Goal: Task Accomplishment & Management: Manage account settings

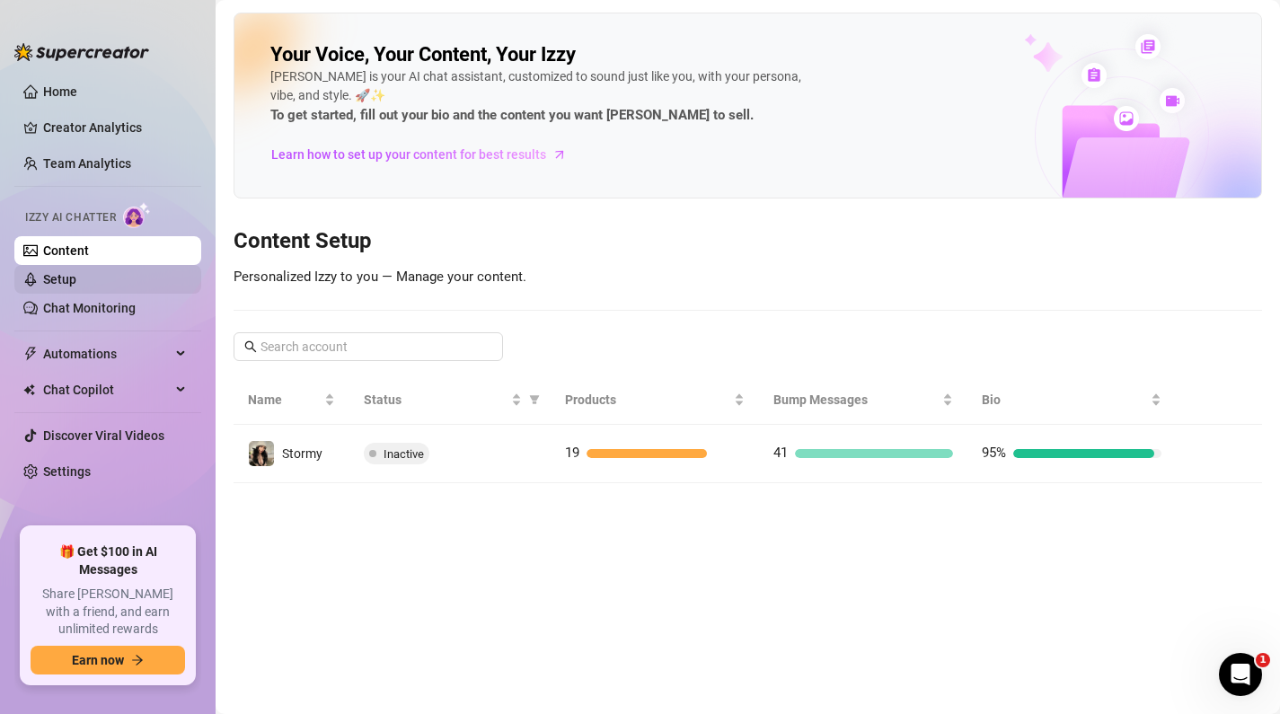
click at [57, 278] on link "Setup" at bounding box center [59, 279] width 33 height 14
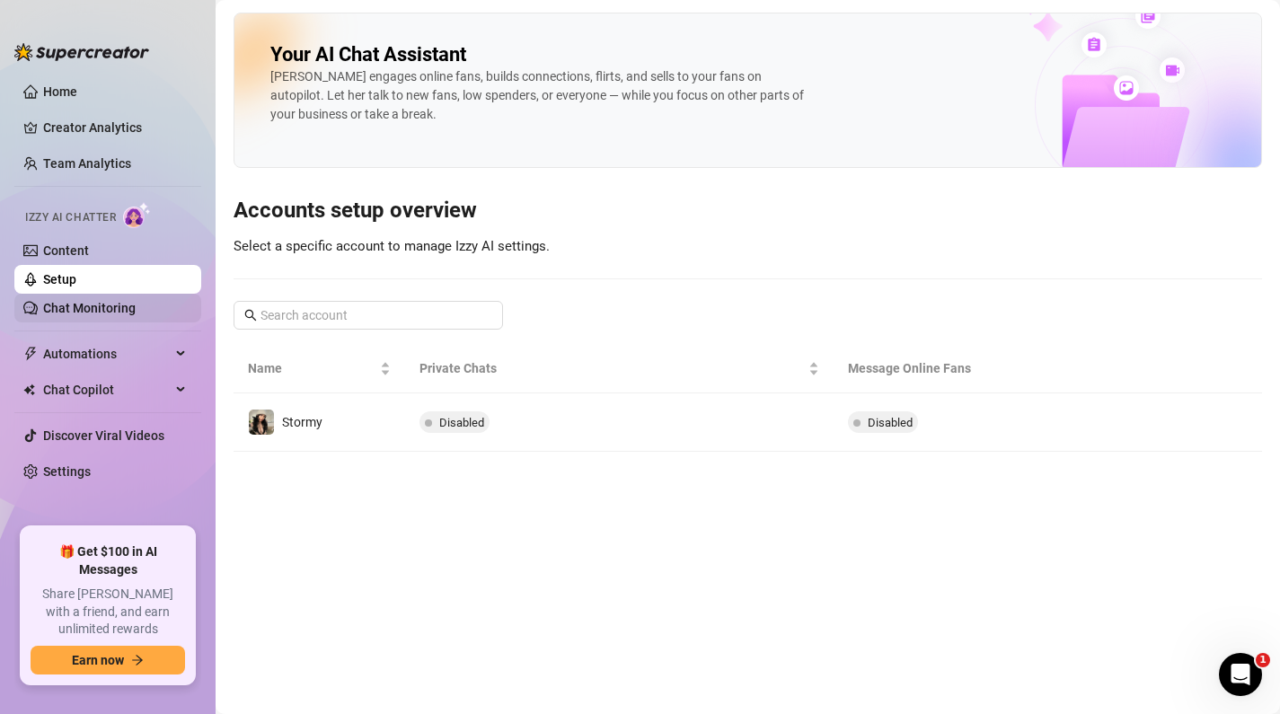
click at [71, 304] on link "Chat Monitoring" at bounding box center [89, 308] width 93 height 14
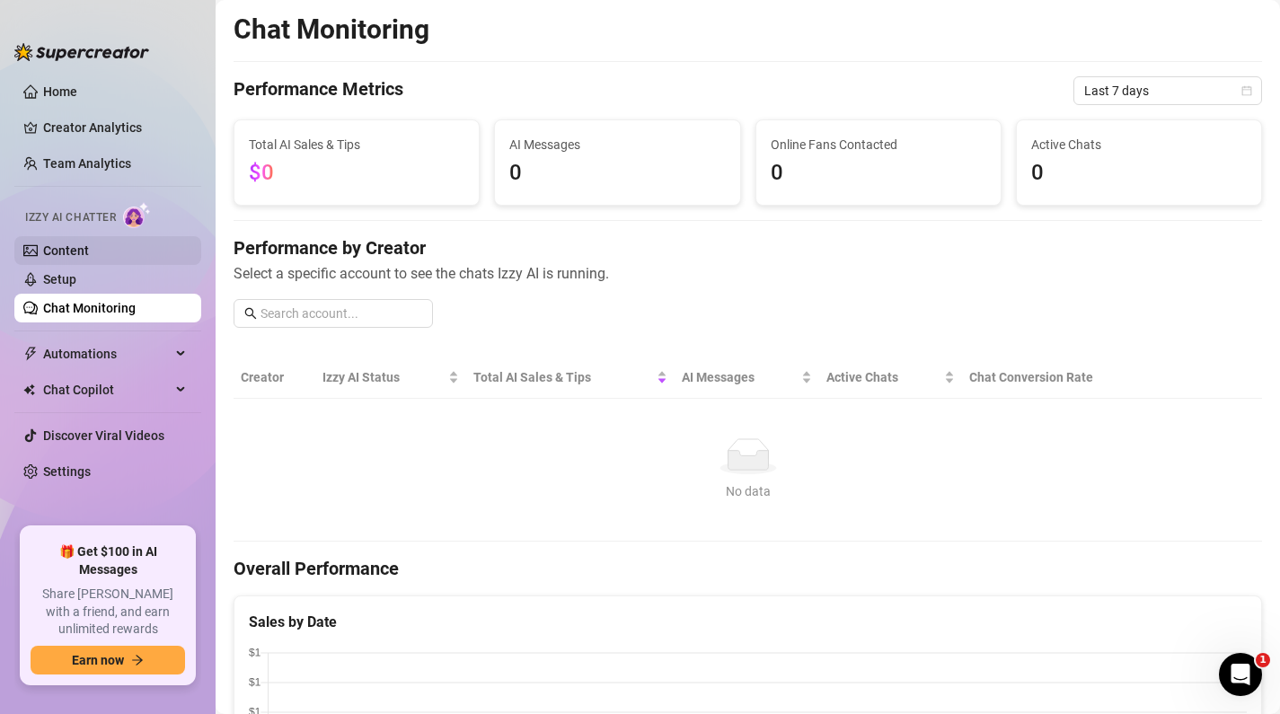
click at [52, 249] on link "Content" at bounding box center [66, 250] width 46 height 14
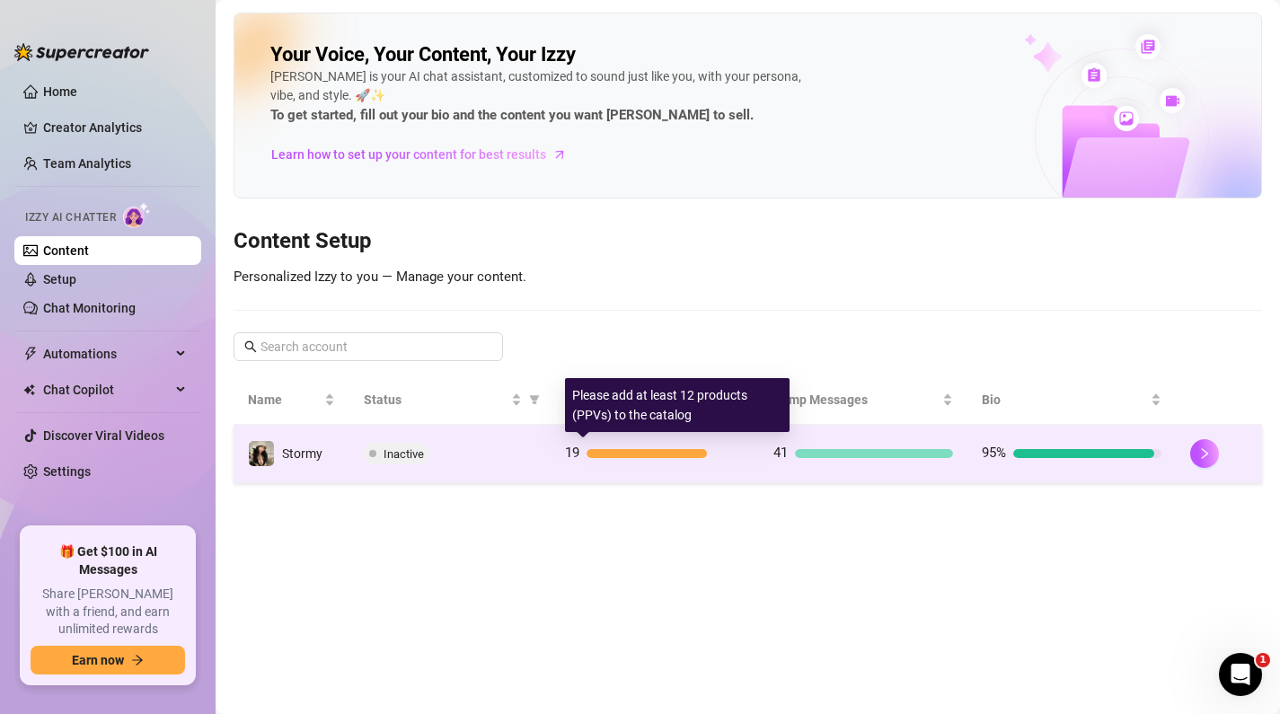
click at [619, 452] on div at bounding box center [646, 453] width 120 height 9
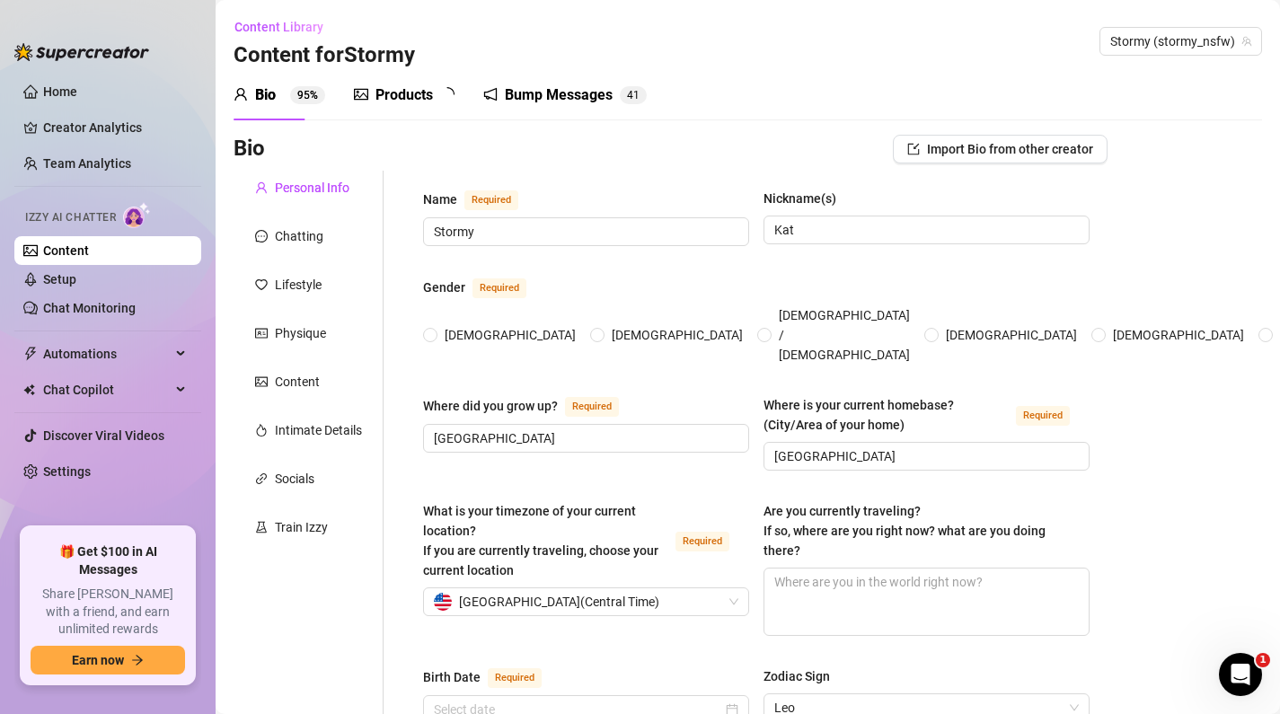
radio input "true"
type input "[DATE]"
click at [410, 115] on div "Products 1 8" at bounding box center [410, 95] width 113 height 50
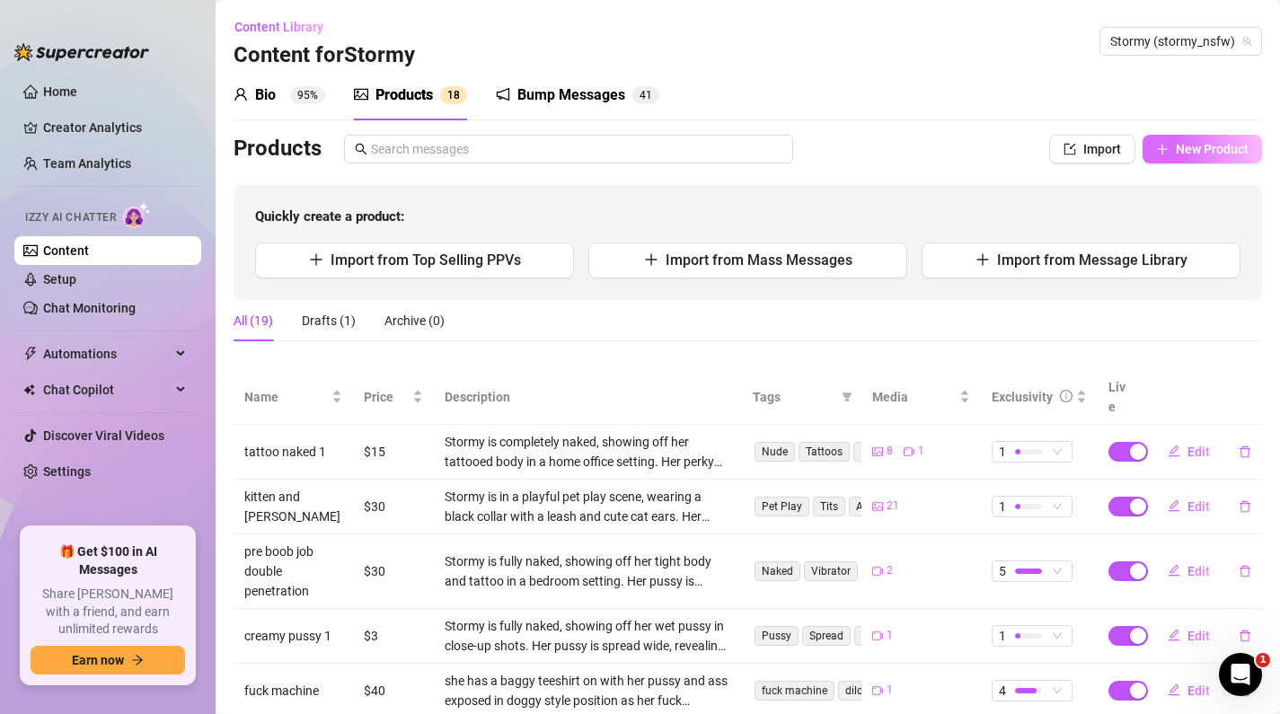
click at [1209, 138] on button "New Product" at bounding box center [1201, 149] width 119 height 29
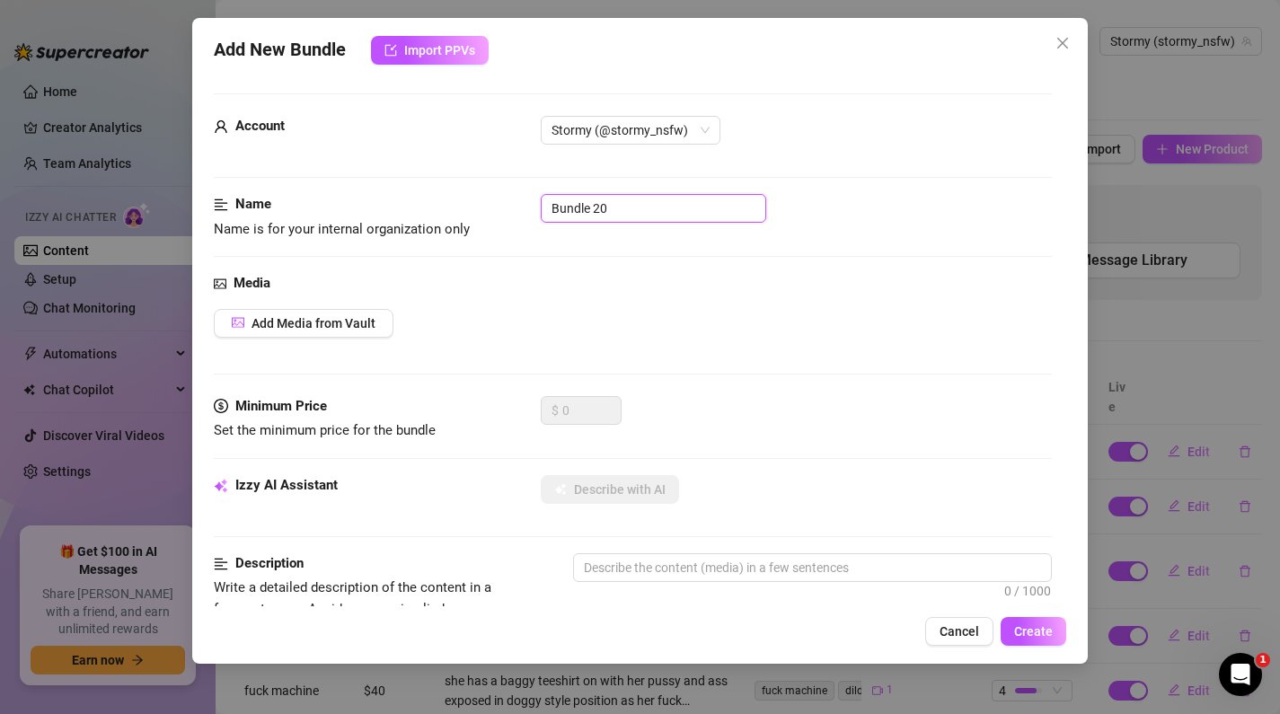
click at [599, 216] on input "Bundle 20" at bounding box center [653, 208] width 225 height 29
click at [1054, 47] on span "Close" at bounding box center [1062, 43] width 29 height 14
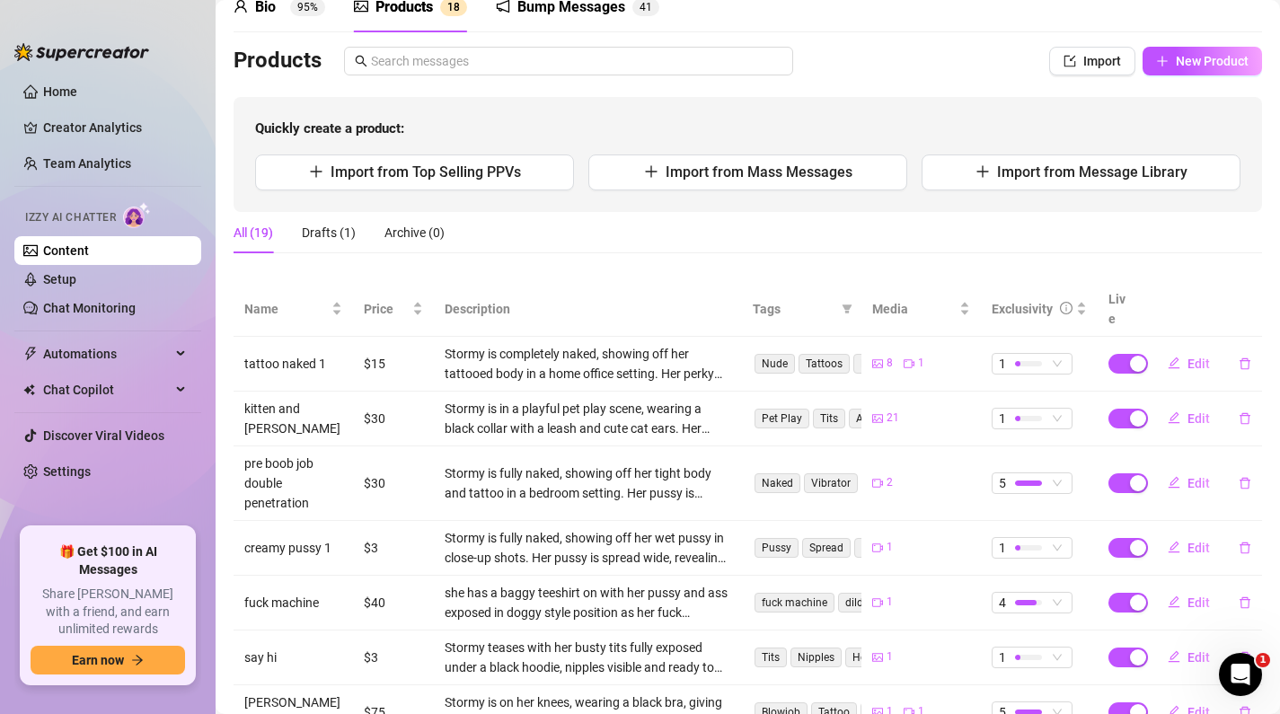
scroll to position [87, 0]
click at [1197, 61] on span "New Product" at bounding box center [1212, 62] width 73 height 14
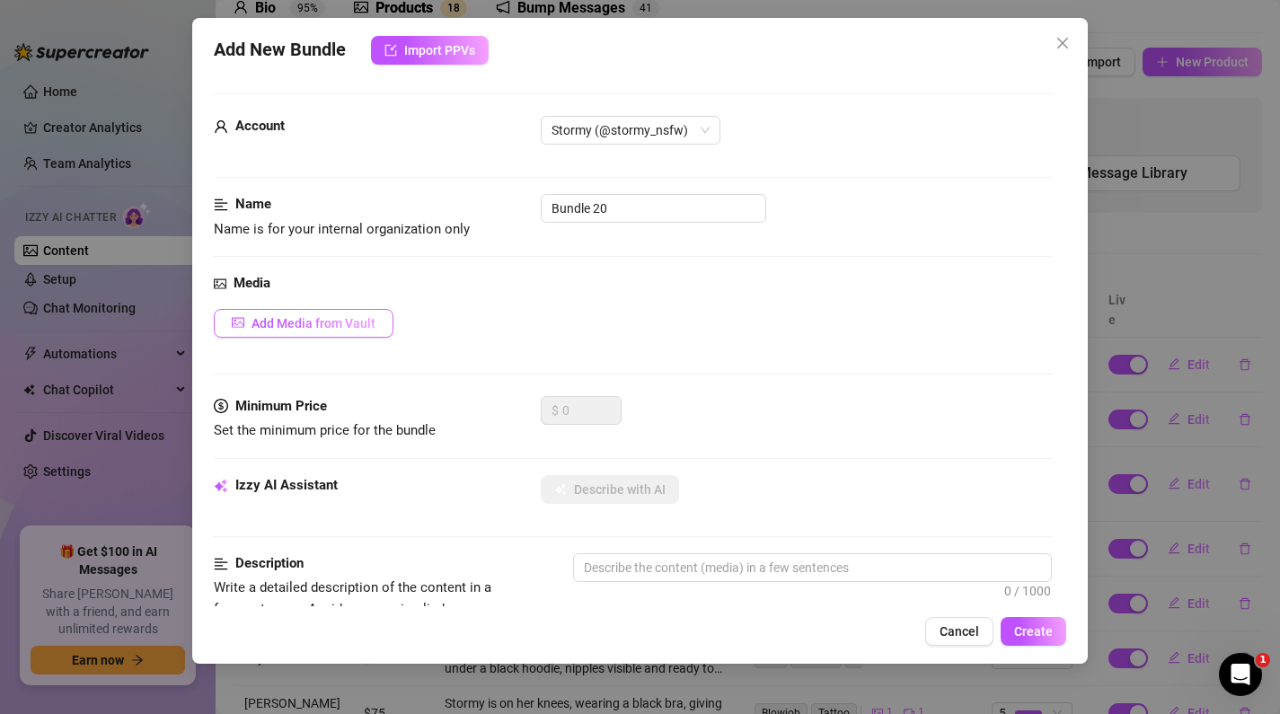
click at [255, 322] on span "Add Media from Vault" at bounding box center [313, 323] width 124 height 14
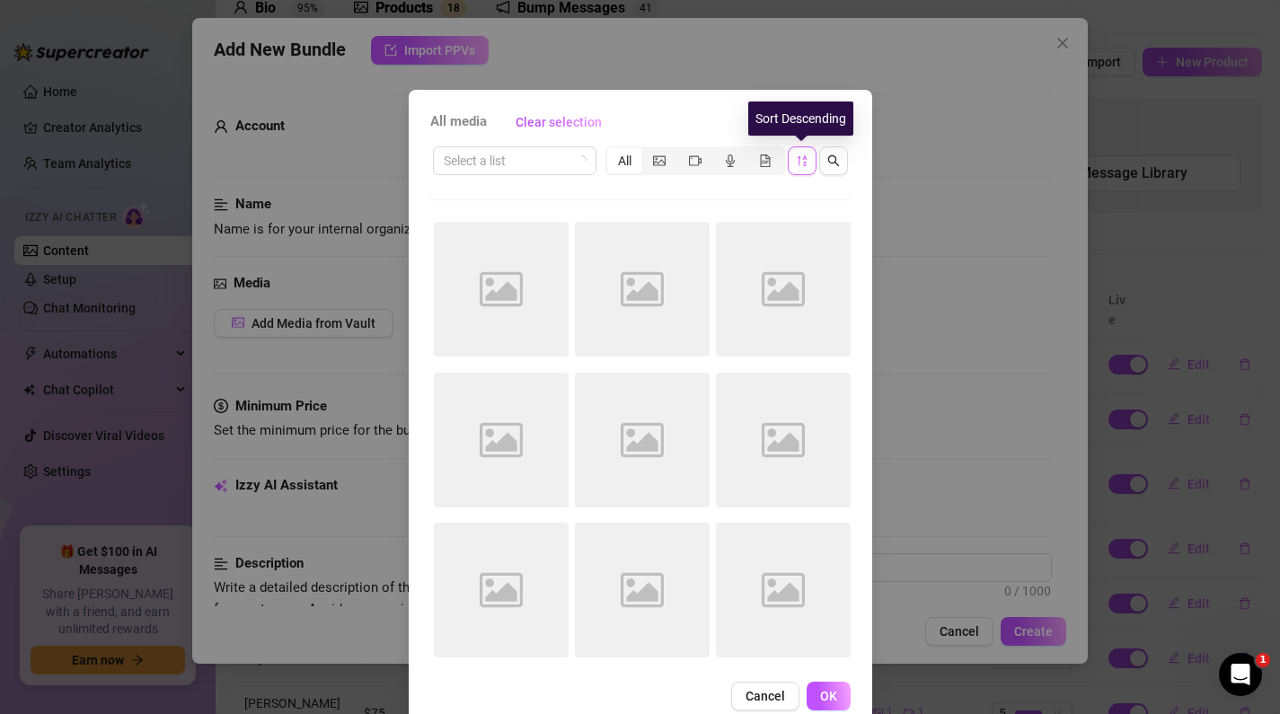
click at [798, 165] on icon "sort-descending" at bounding box center [802, 160] width 13 height 13
click at [553, 160] on input "search" at bounding box center [507, 160] width 126 height 27
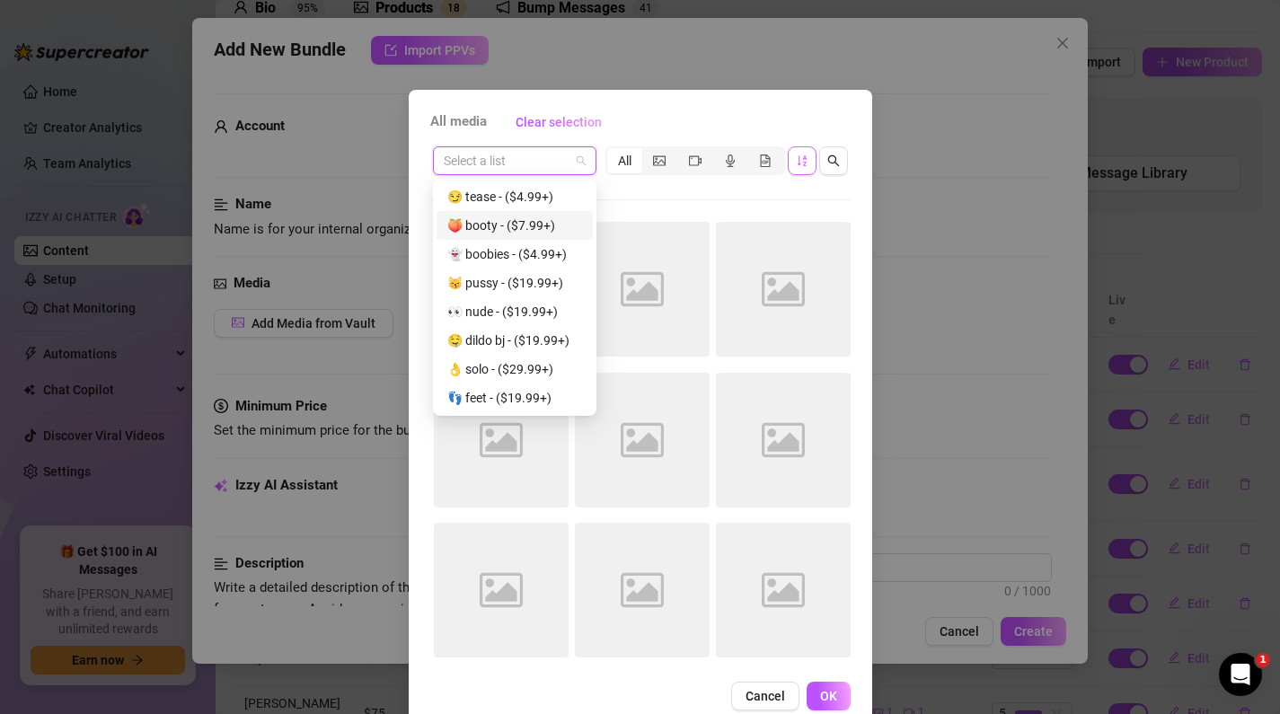
click at [651, 191] on div "Select a list All Image placeholder Image placeholder Image placeholder Image p…" at bounding box center [640, 407] width 420 height 527
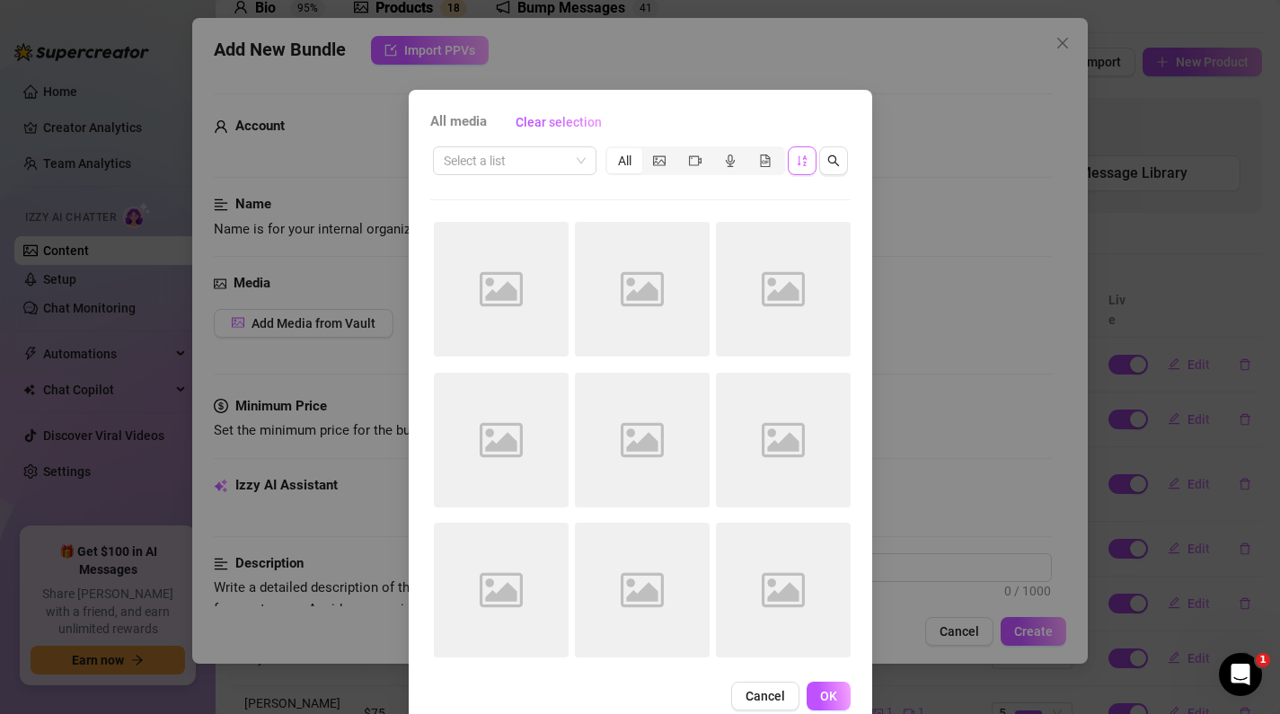
scroll to position [36, 0]
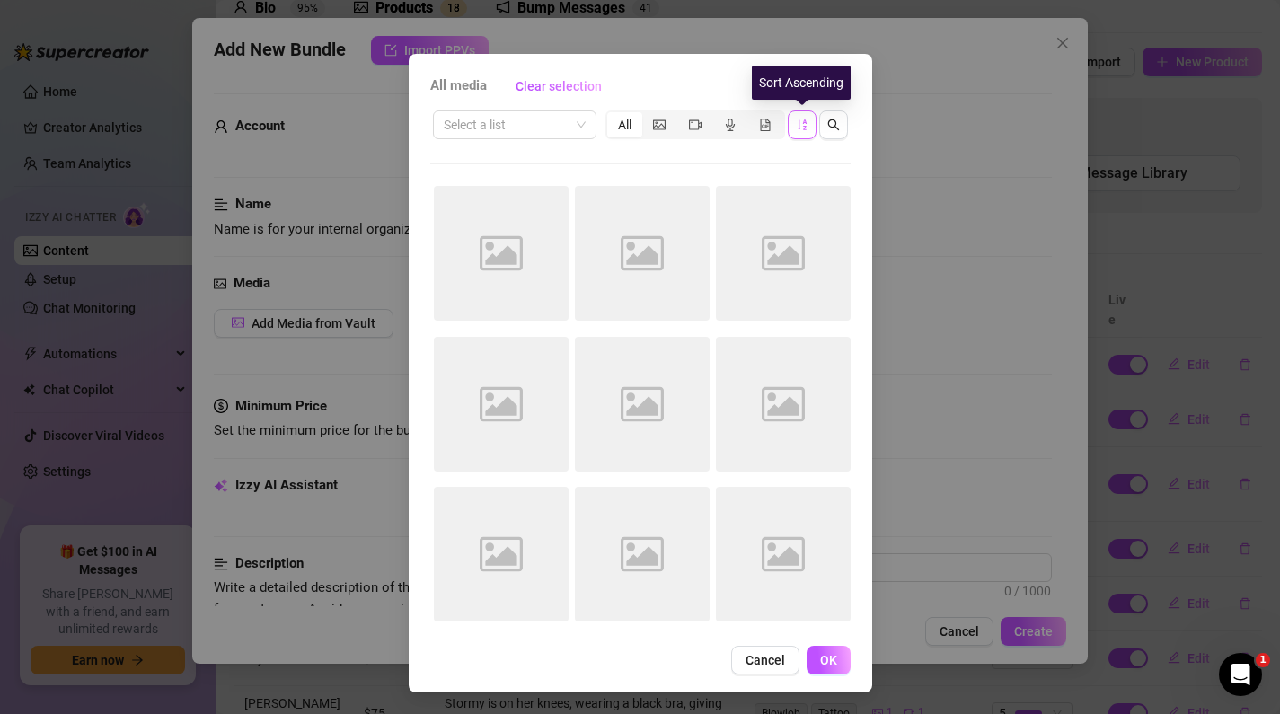
click at [807, 128] on button "button" at bounding box center [802, 124] width 29 height 29
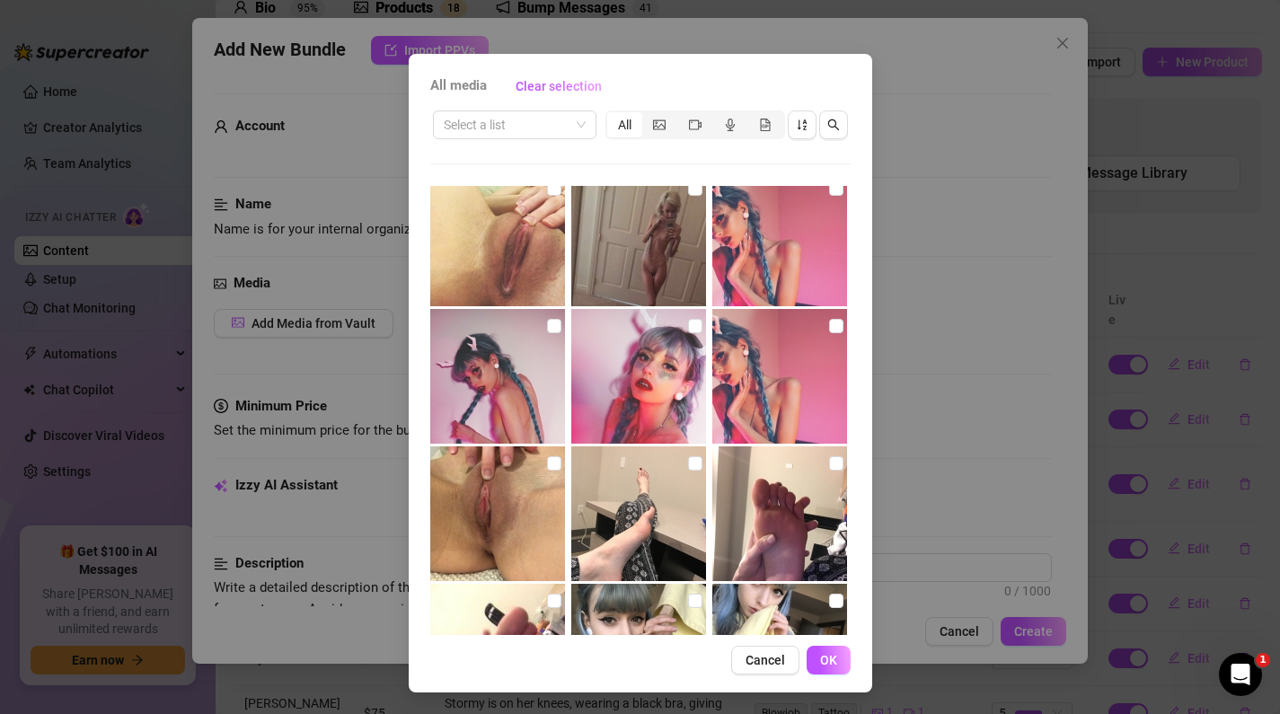
scroll to position [677, 0]
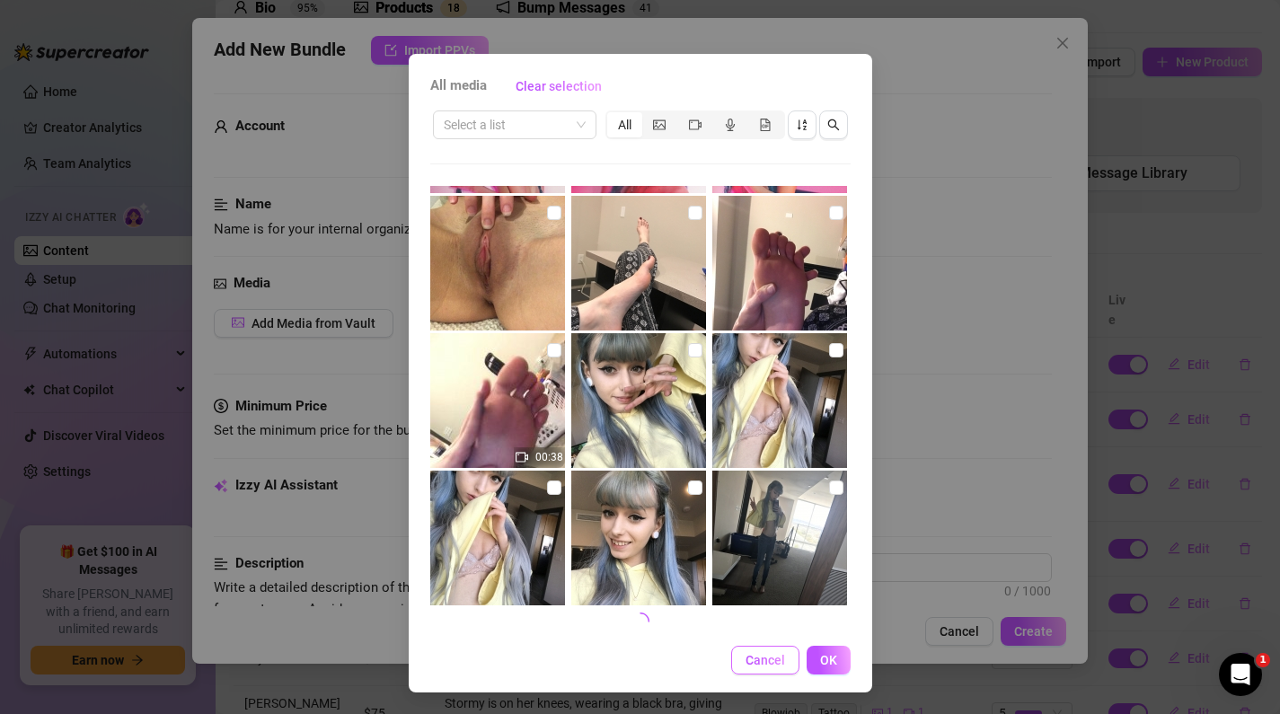
click at [763, 648] on button "Cancel" at bounding box center [765, 660] width 68 height 29
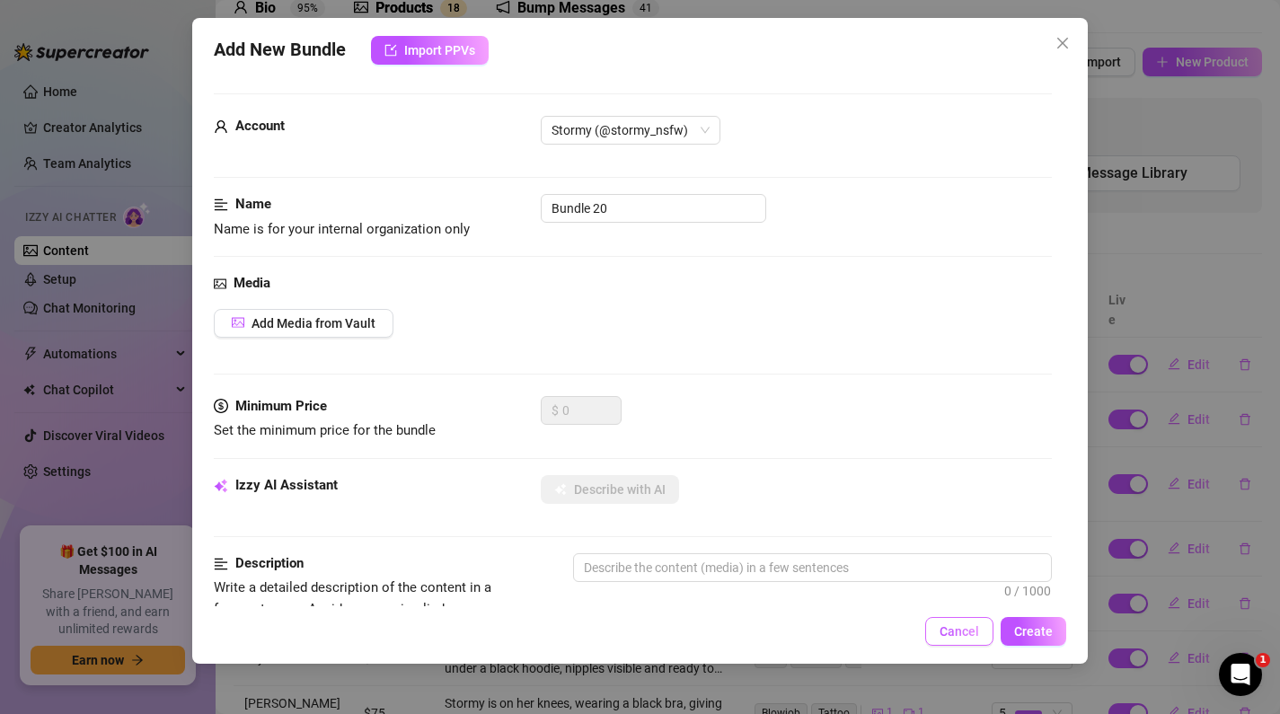
click at [958, 633] on span "Cancel" at bounding box center [959, 631] width 40 height 14
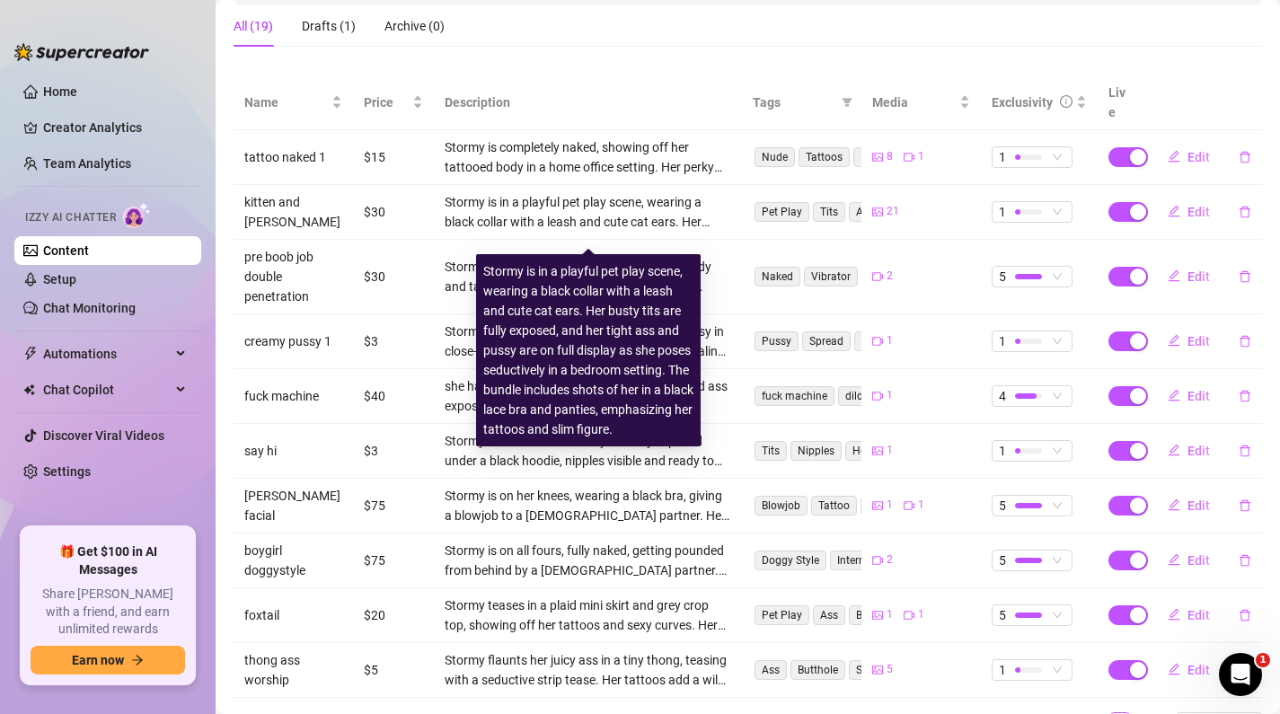
scroll to position [231, 0]
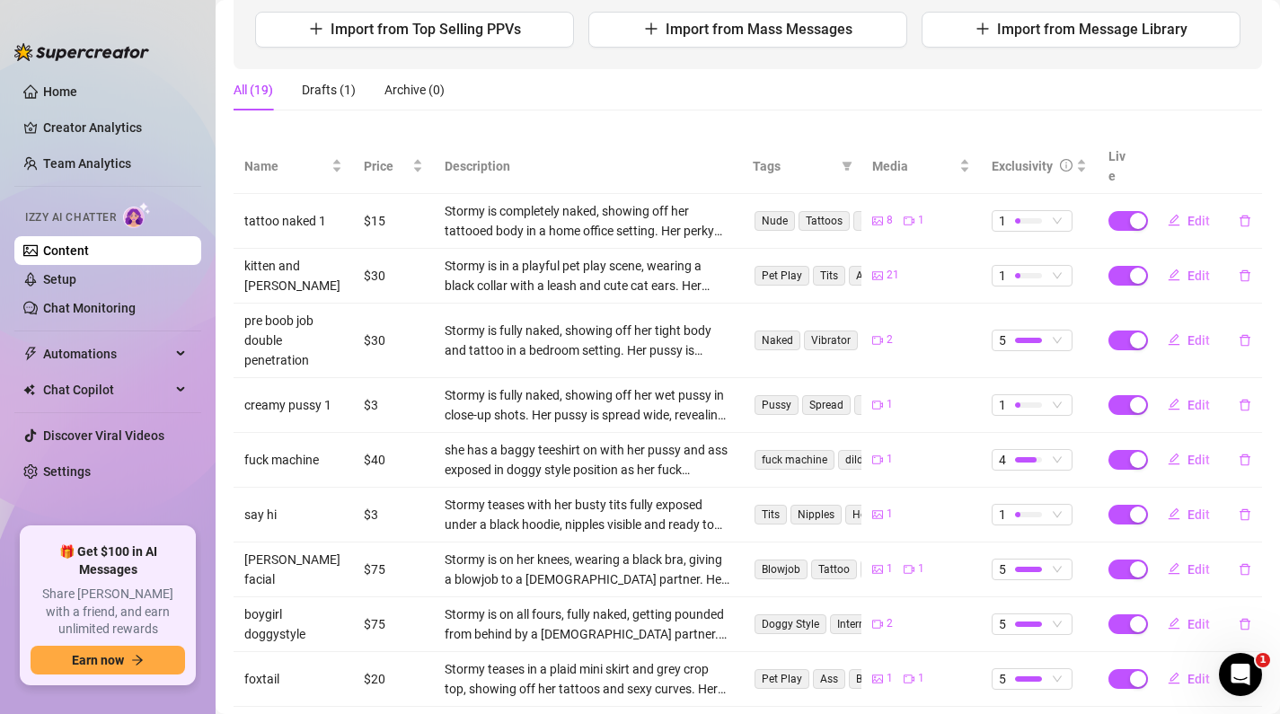
click at [376, 256] on td "$30" at bounding box center [393, 276] width 81 height 55
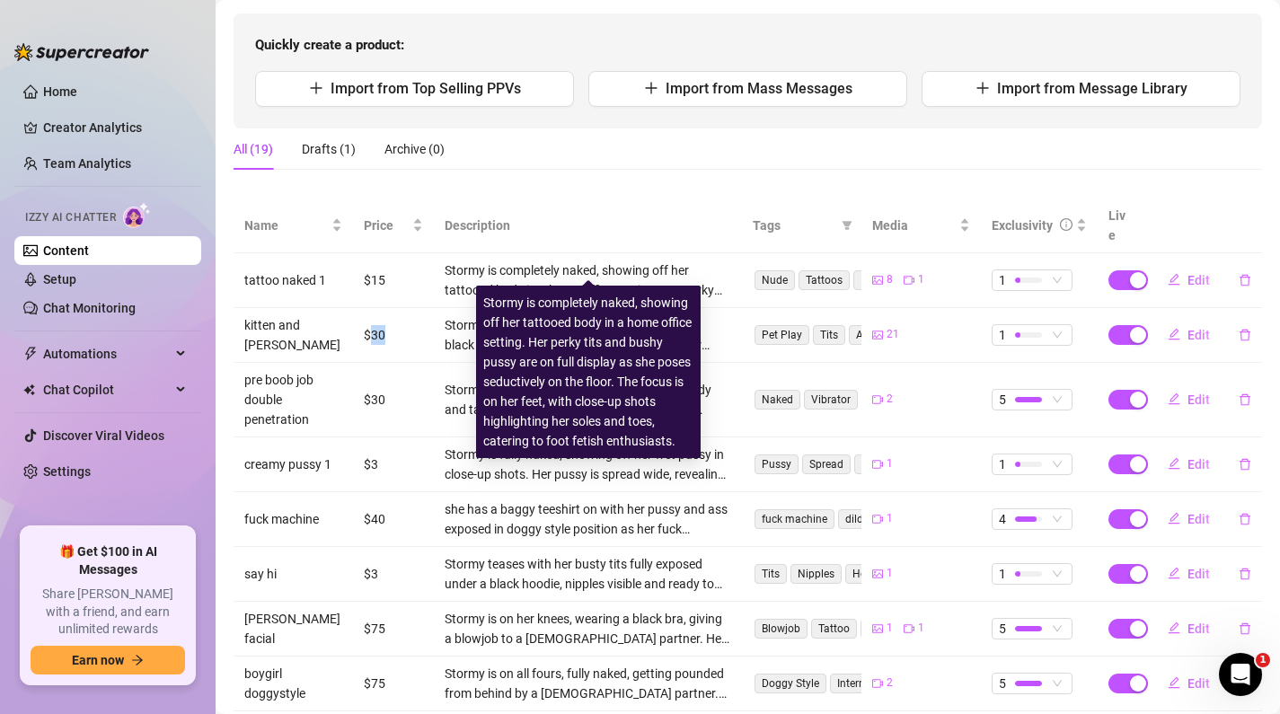
scroll to position [169, 0]
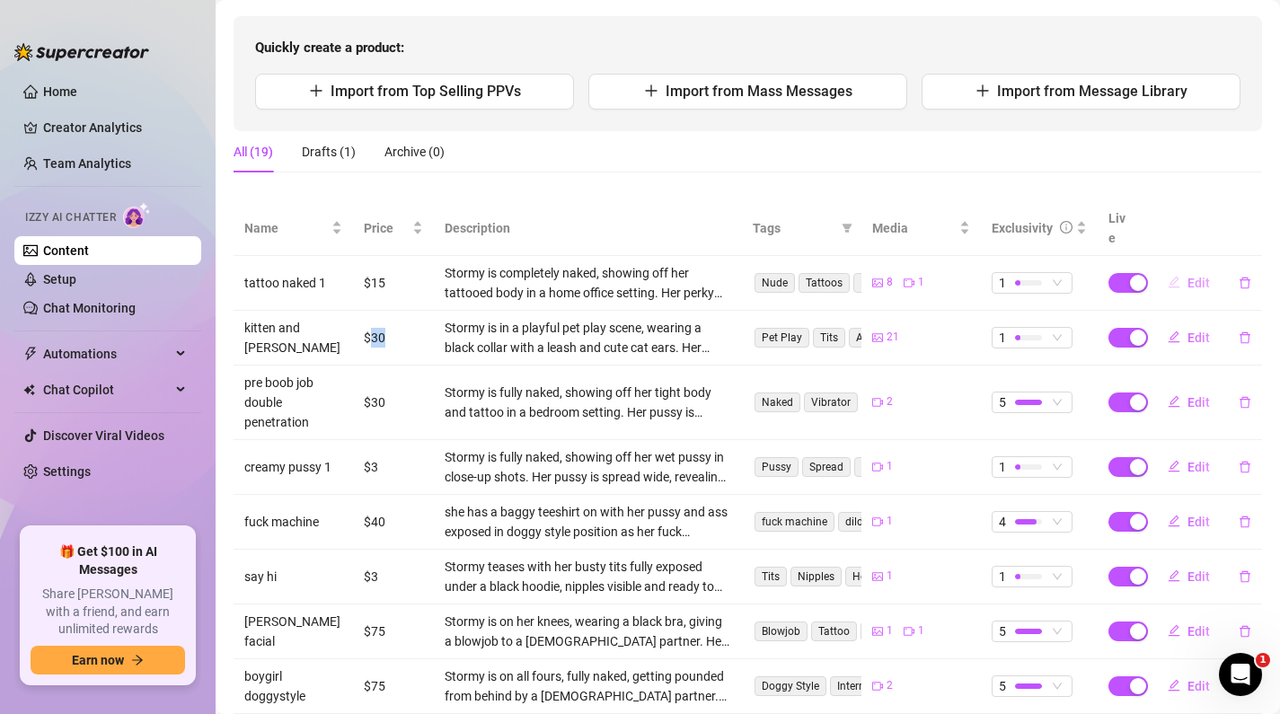
click at [1199, 276] on span "Edit" at bounding box center [1198, 283] width 22 height 14
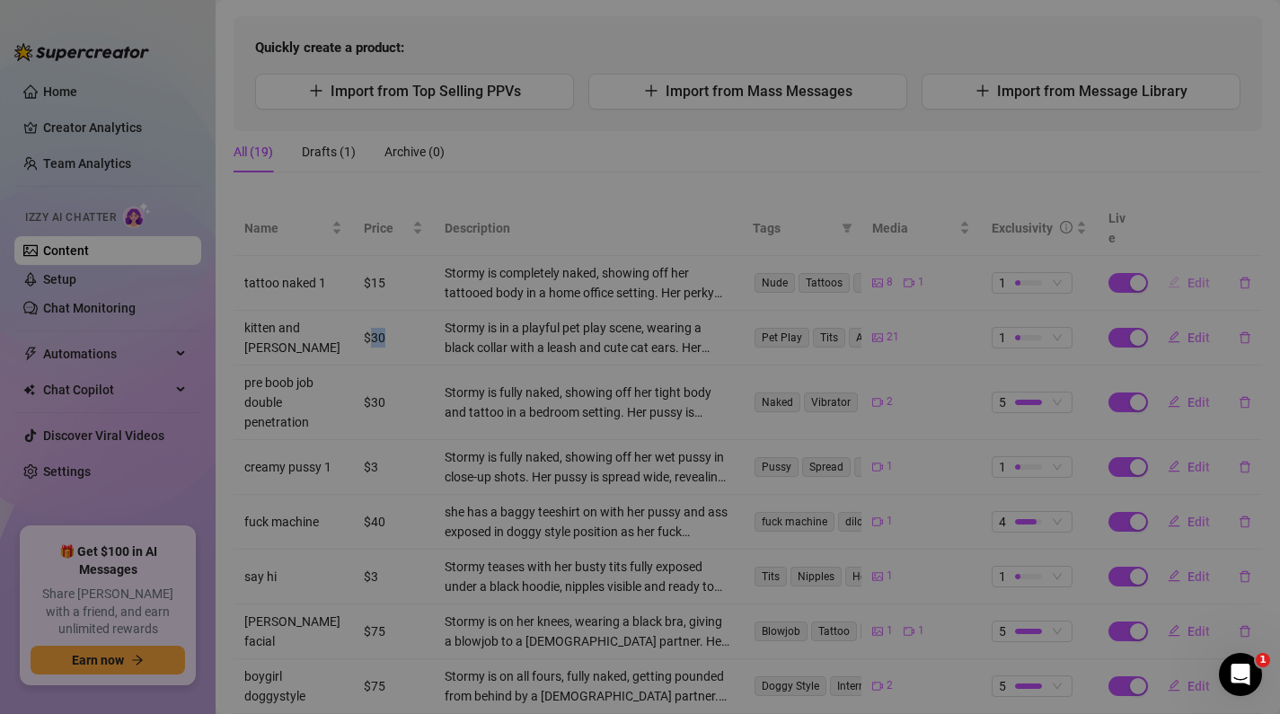
type textarea "getting me so horny i cant help but show you exactly how pretty i look spread o…"
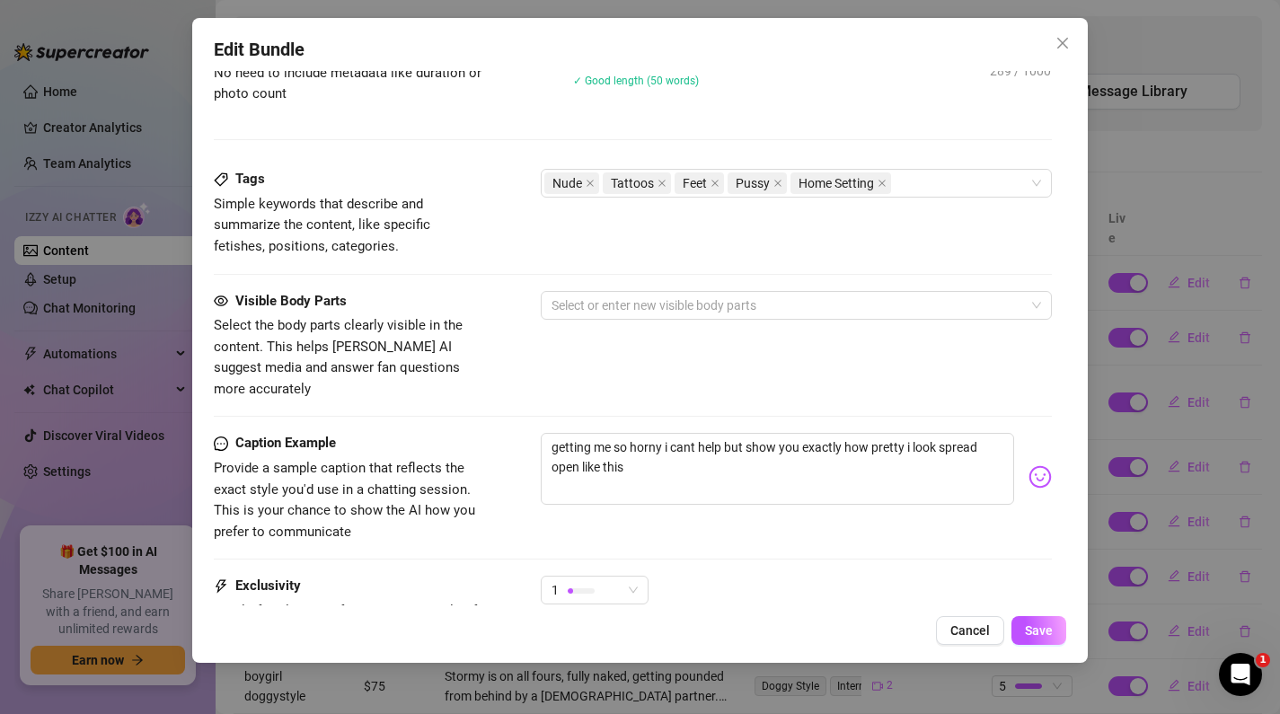
scroll to position [1036, 0]
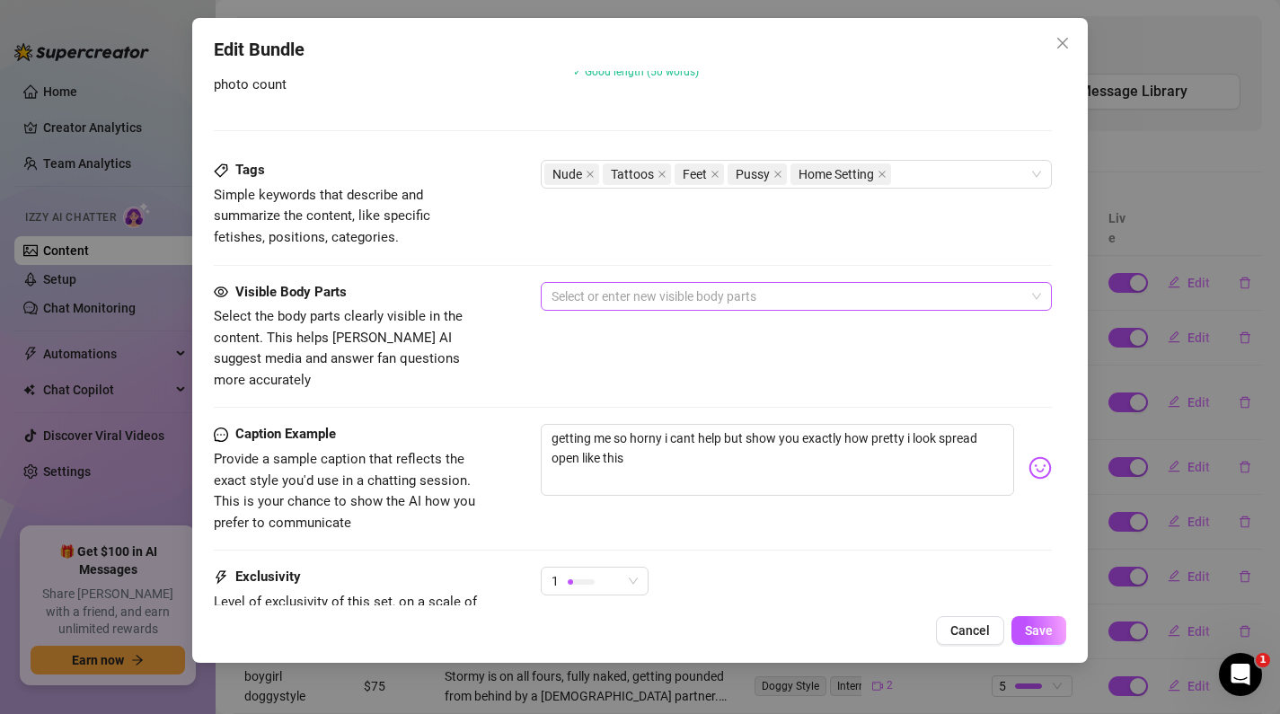
click at [596, 296] on div at bounding box center [787, 296] width 486 height 25
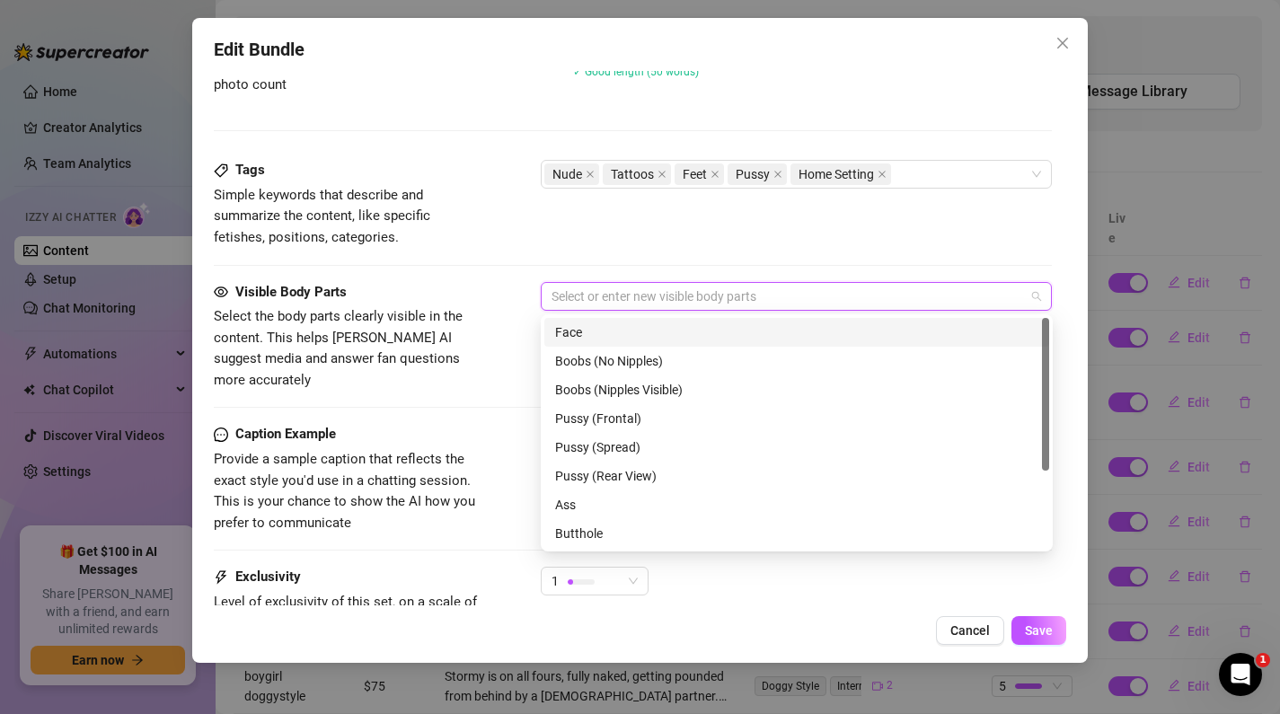
click at [490, 285] on div "Visible Body Parts Select the body parts clearly visible in the content. This h…" at bounding box center [633, 337] width 839 height 110
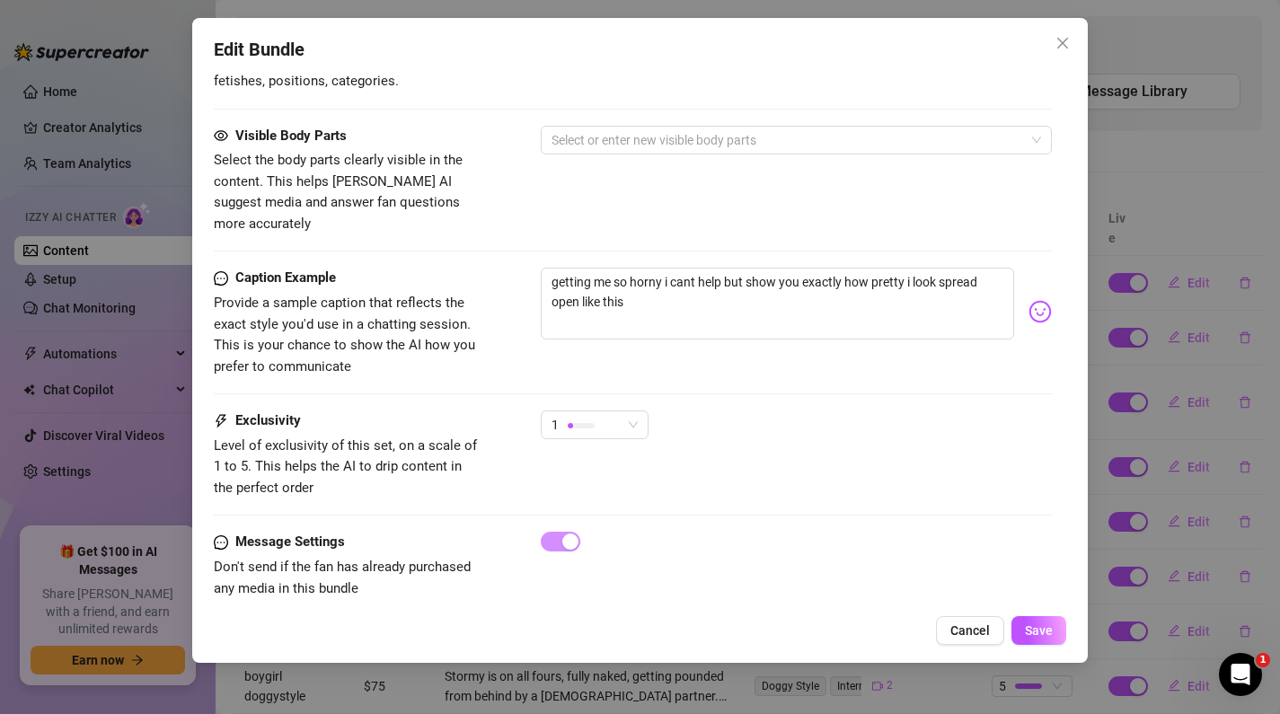
scroll to position [1193, 0]
click at [580, 416] on div at bounding box center [581, 424] width 27 height 17
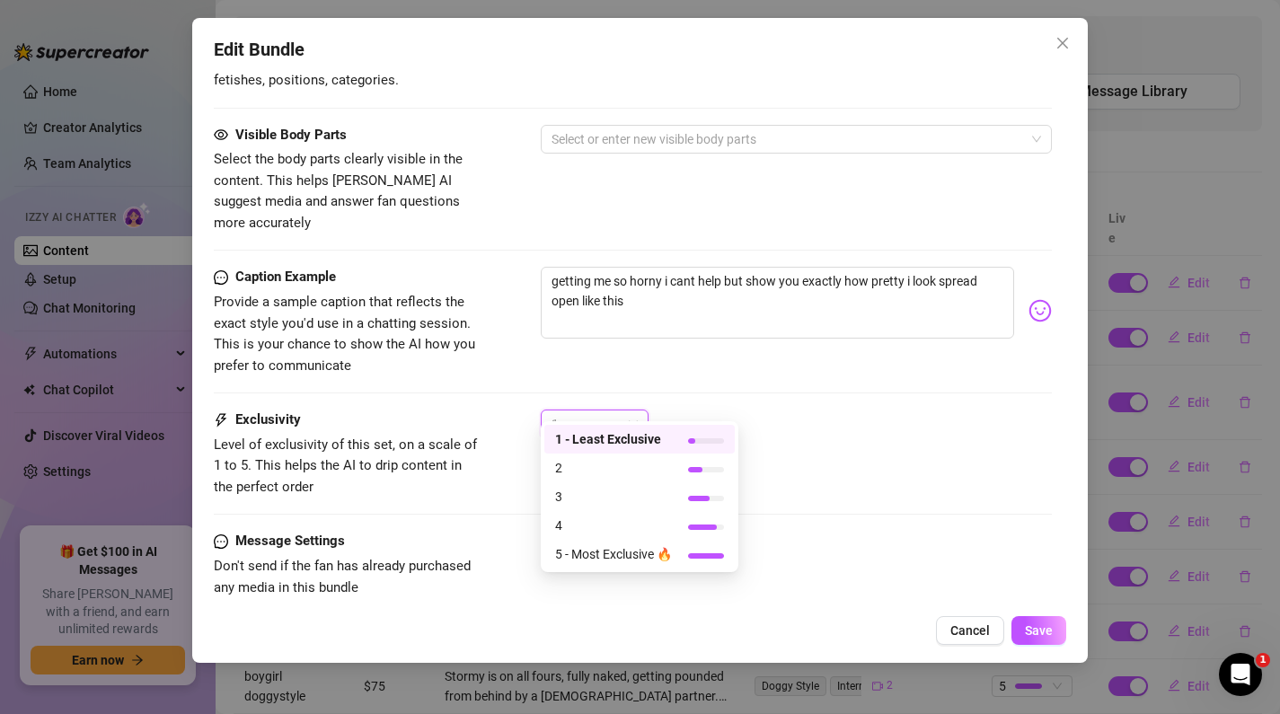
click at [763, 410] on div "1" at bounding box center [797, 432] width 512 height 45
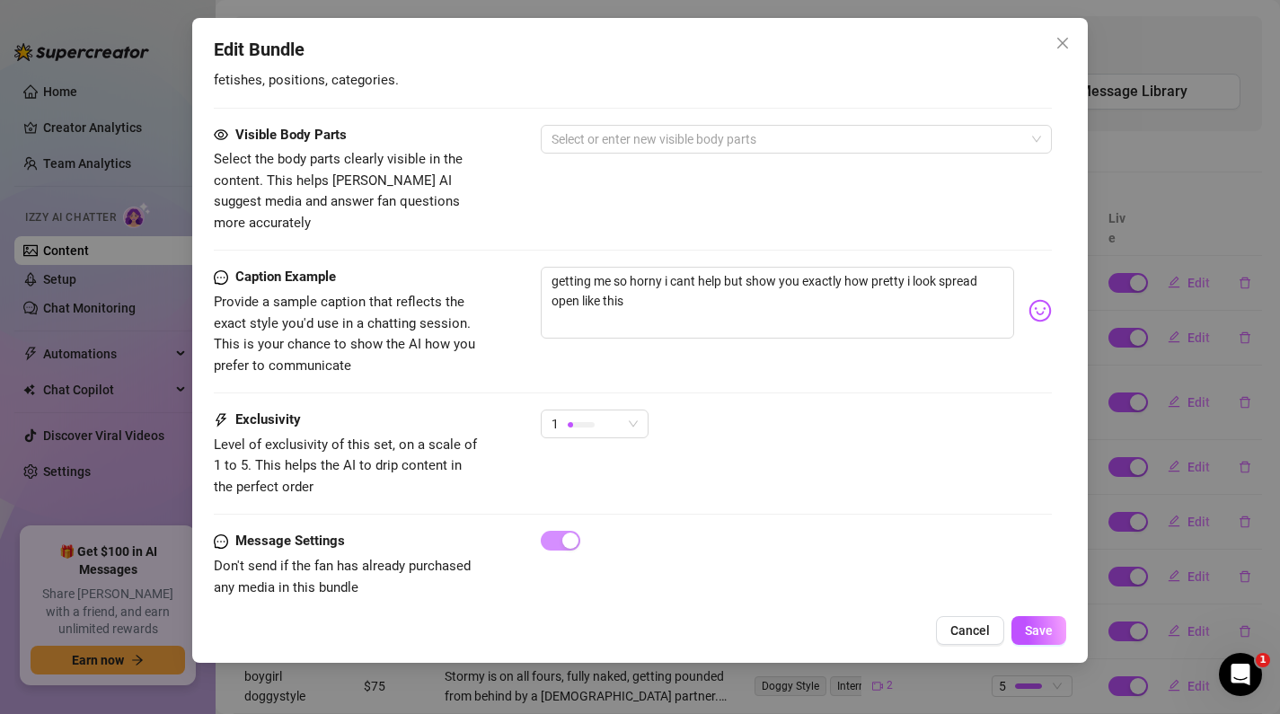
scroll to position [1197, 0]
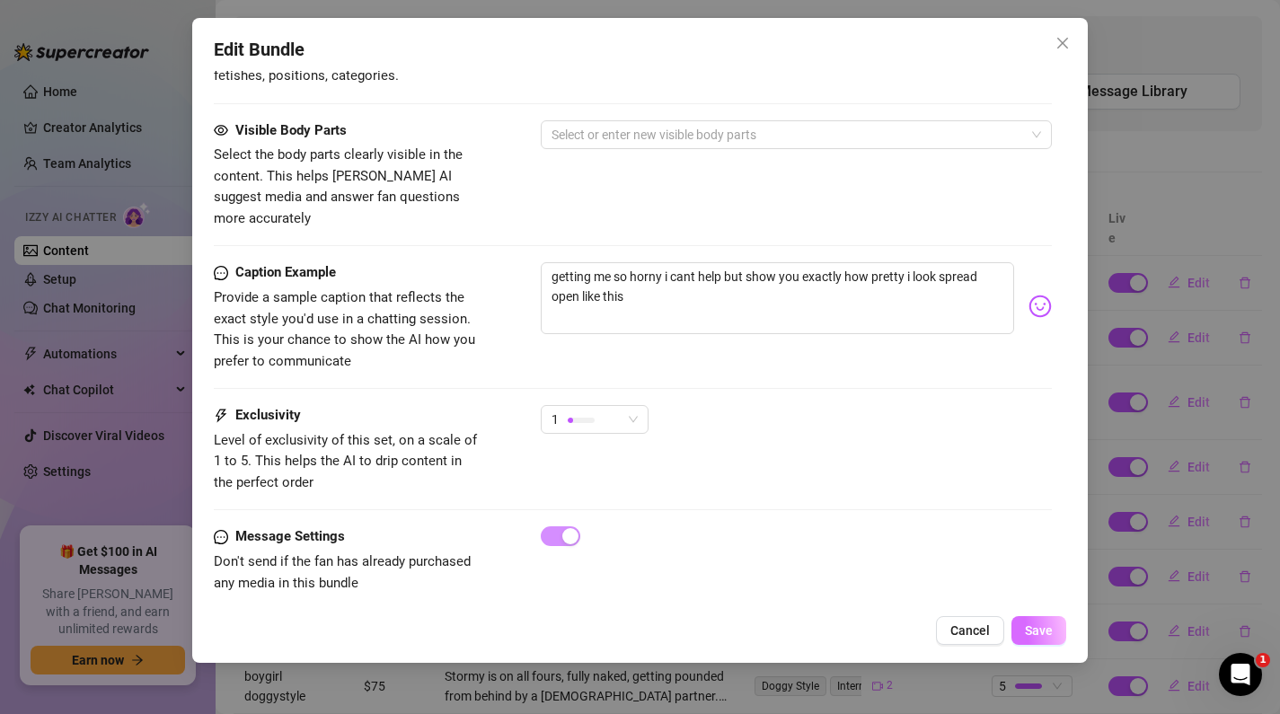
click at [1021, 630] on button "Save" at bounding box center [1038, 630] width 55 height 29
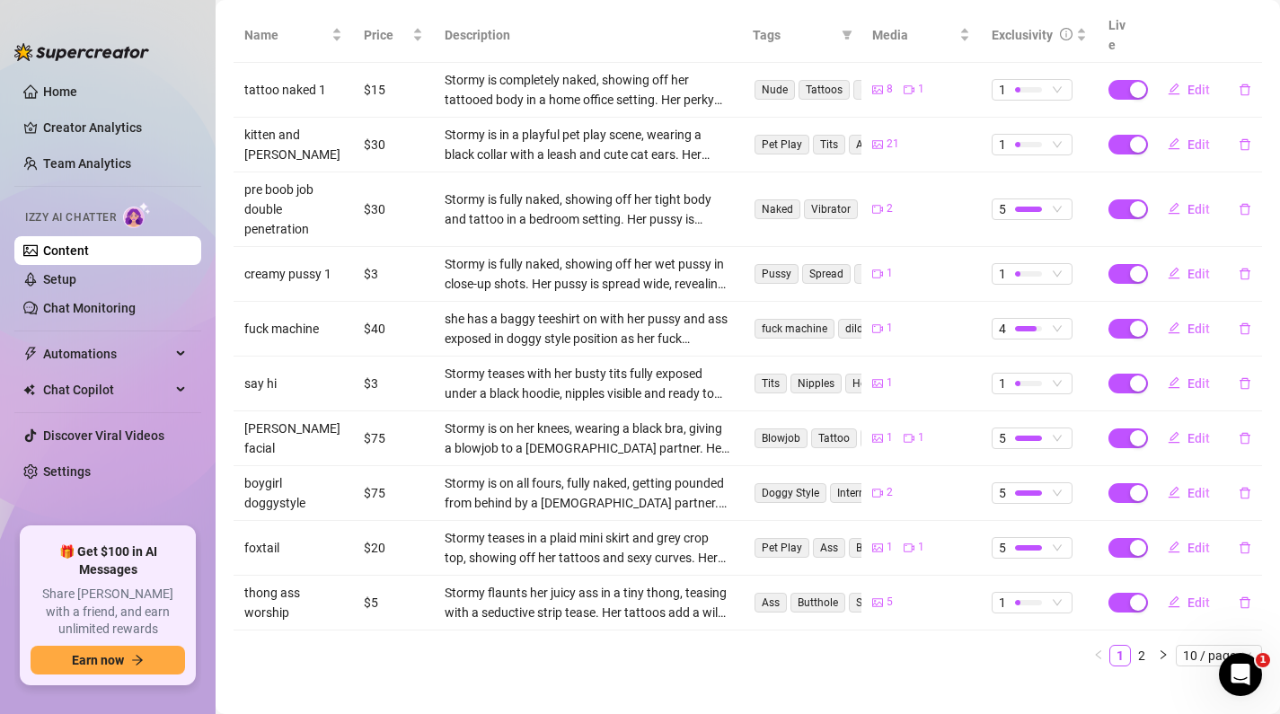
scroll to position [293, 0]
